Goal: Task Accomplishment & Management: Complete application form

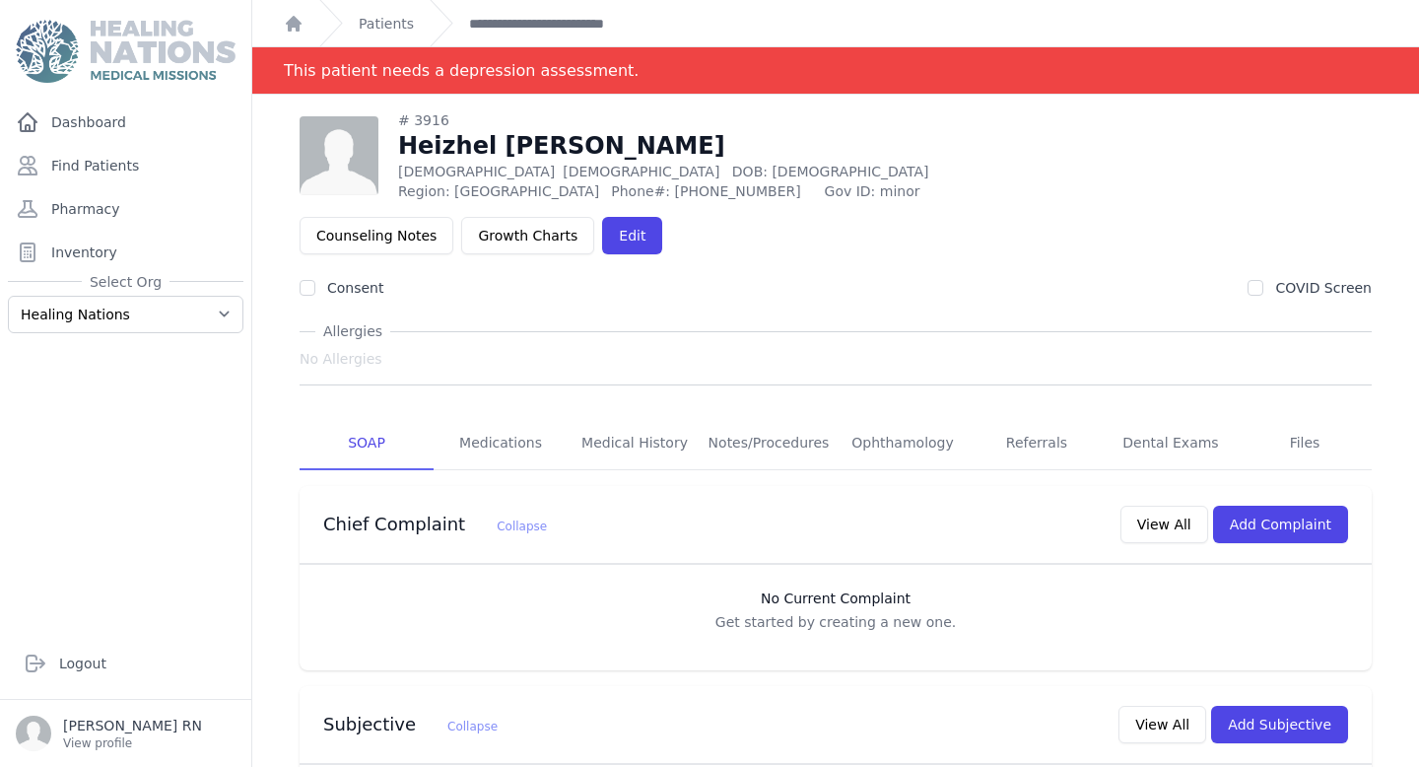
click at [1056, 417] on link "Referrals" at bounding box center [1037, 443] width 134 height 53
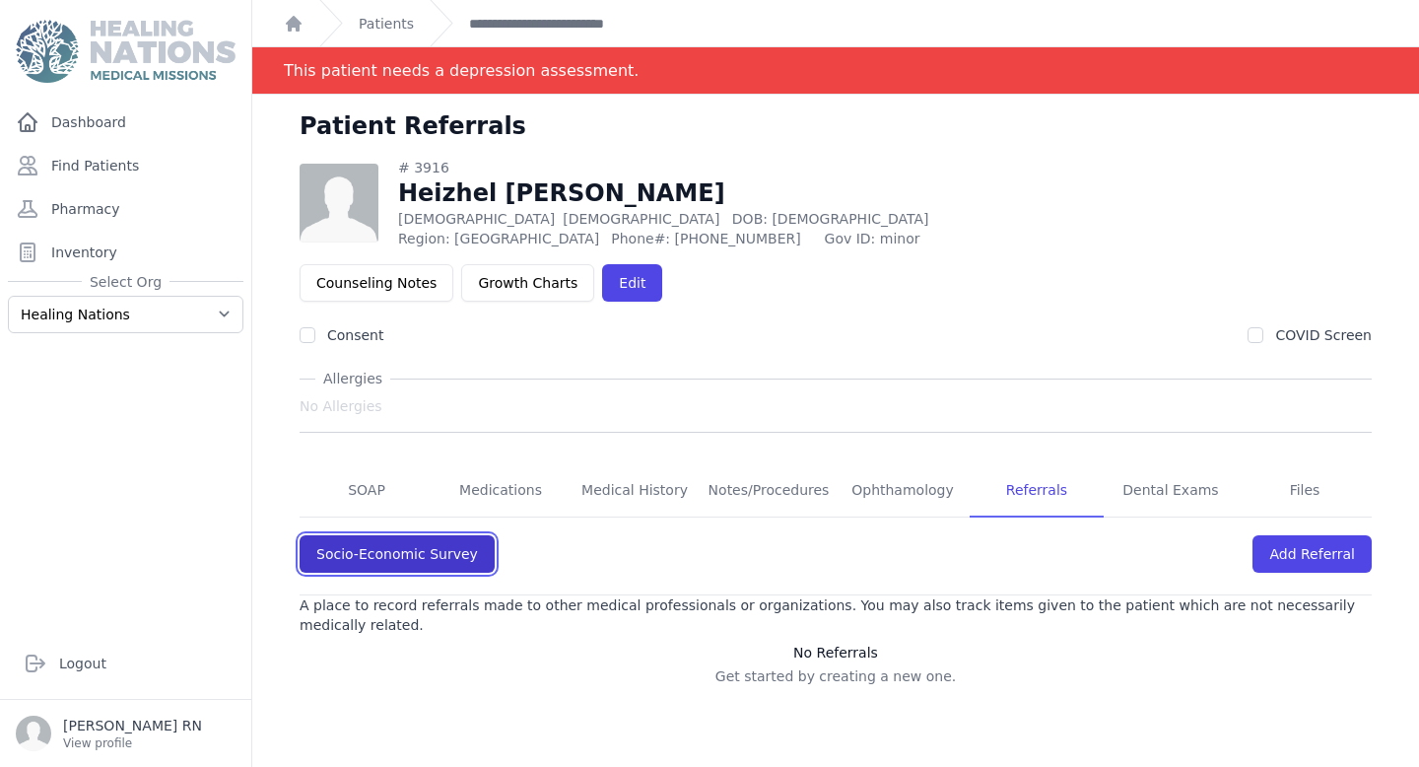
click at [341, 535] on link "Socio-Economic Survey" at bounding box center [397, 553] width 195 height 37
click at [405, 535] on link "Socio-Economic Survey" at bounding box center [397, 553] width 195 height 37
click at [449, 535] on link "Socio-Economic Survey" at bounding box center [397, 553] width 195 height 37
click at [425, 535] on link "Socio-Economic Survey" at bounding box center [397, 553] width 195 height 37
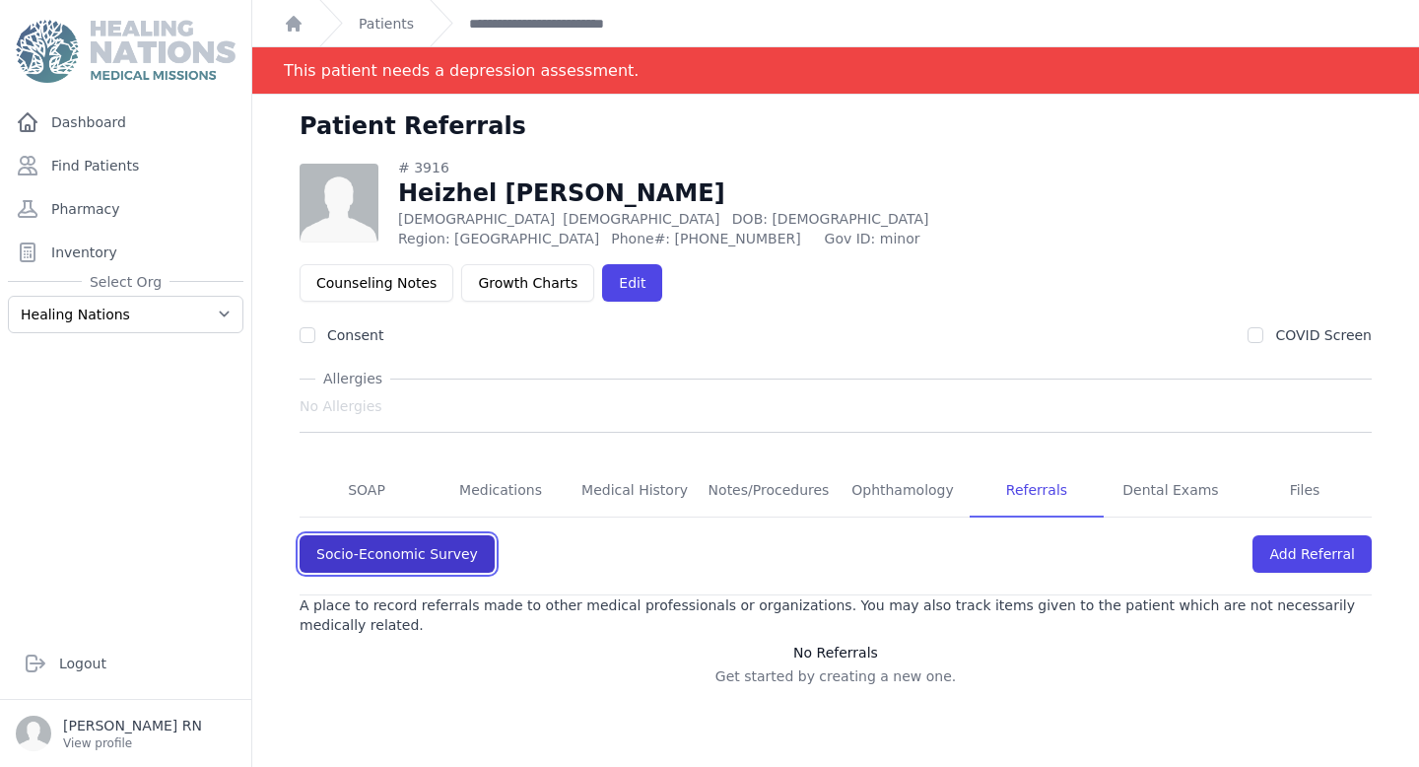
click at [381, 535] on link "Socio-Economic Survey" at bounding box center [397, 553] width 195 height 37
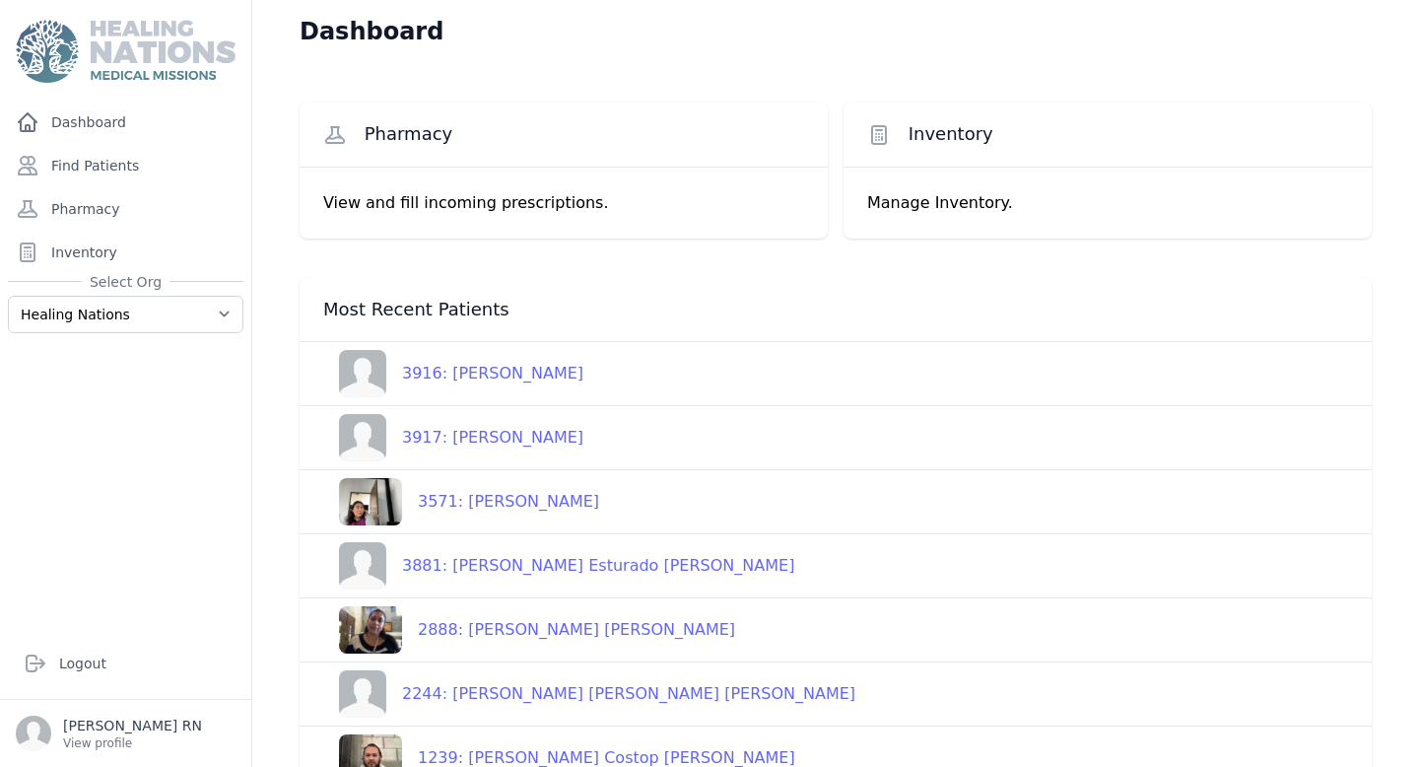
click at [579, 376] on div "3916: [PERSON_NAME]" at bounding box center [484, 374] width 197 height 24
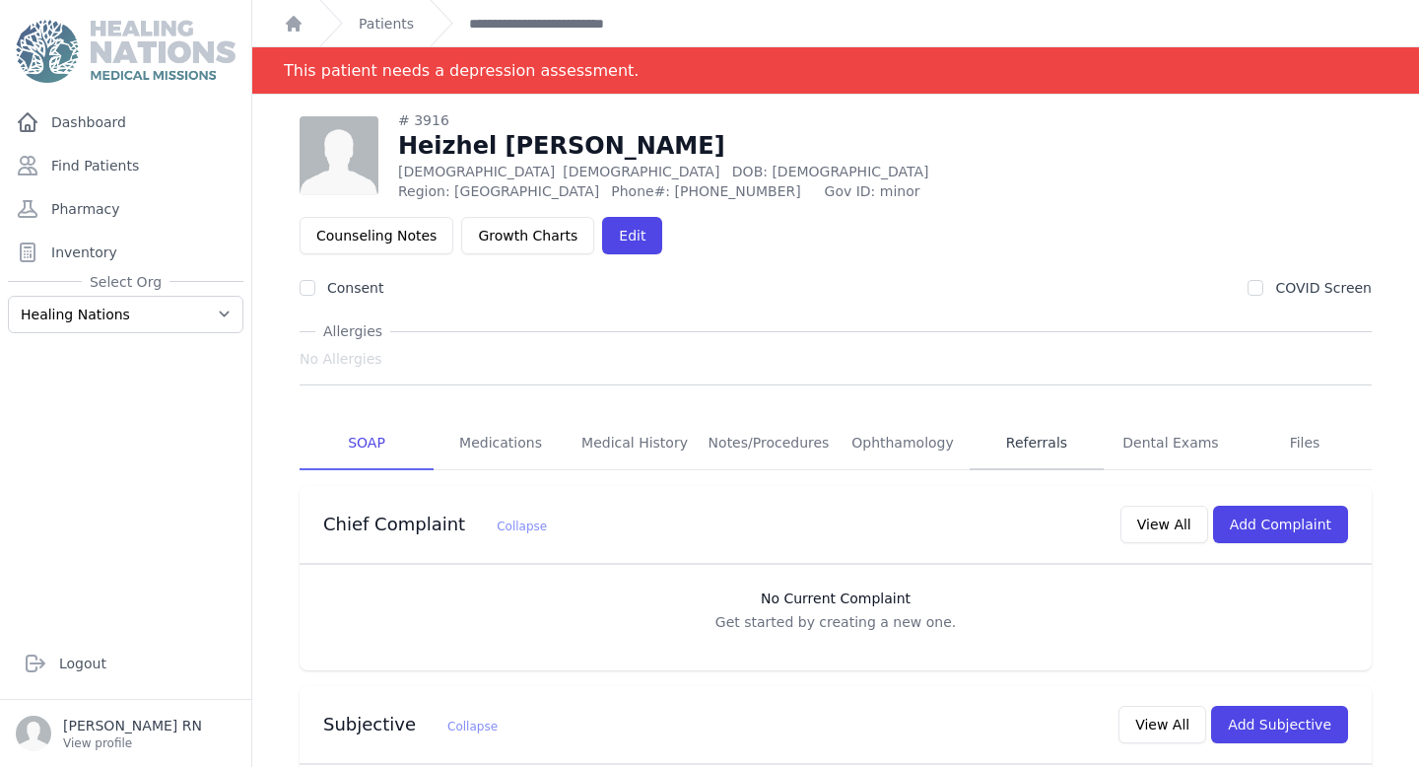
click at [1052, 417] on link "Referrals" at bounding box center [1037, 443] width 134 height 53
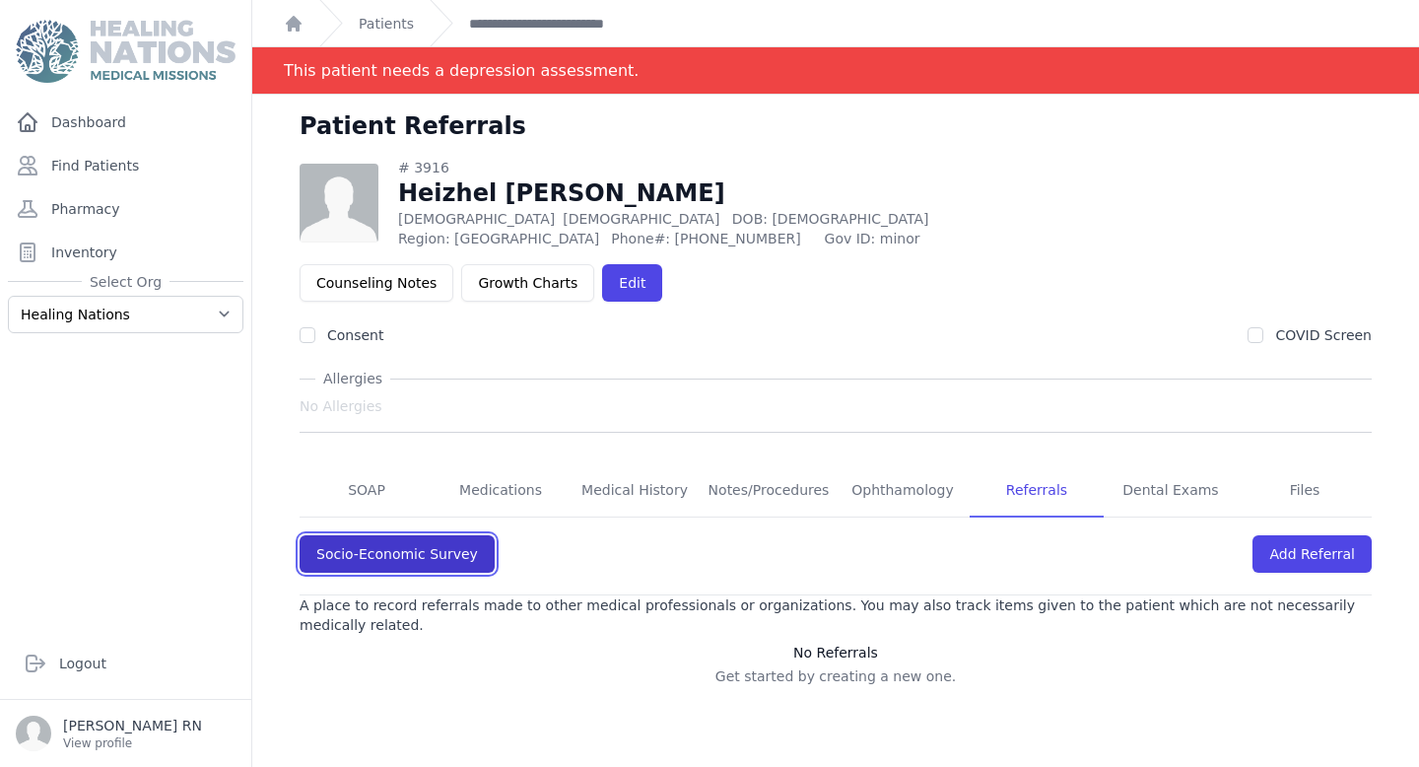
click at [395, 535] on link "Socio-Economic Survey" at bounding box center [397, 553] width 195 height 37
